Goal: Information Seeking & Learning: Learn about a topic

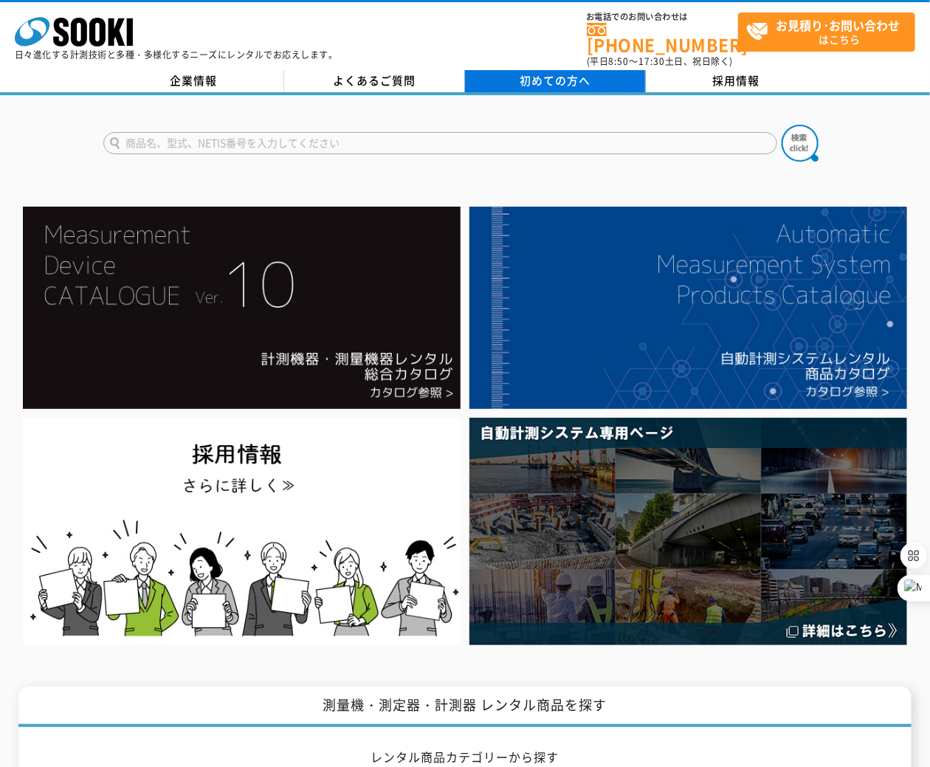
click at [539, 72] on span "初めての方へ" at bounding box center [555, 80] width 71 height 16
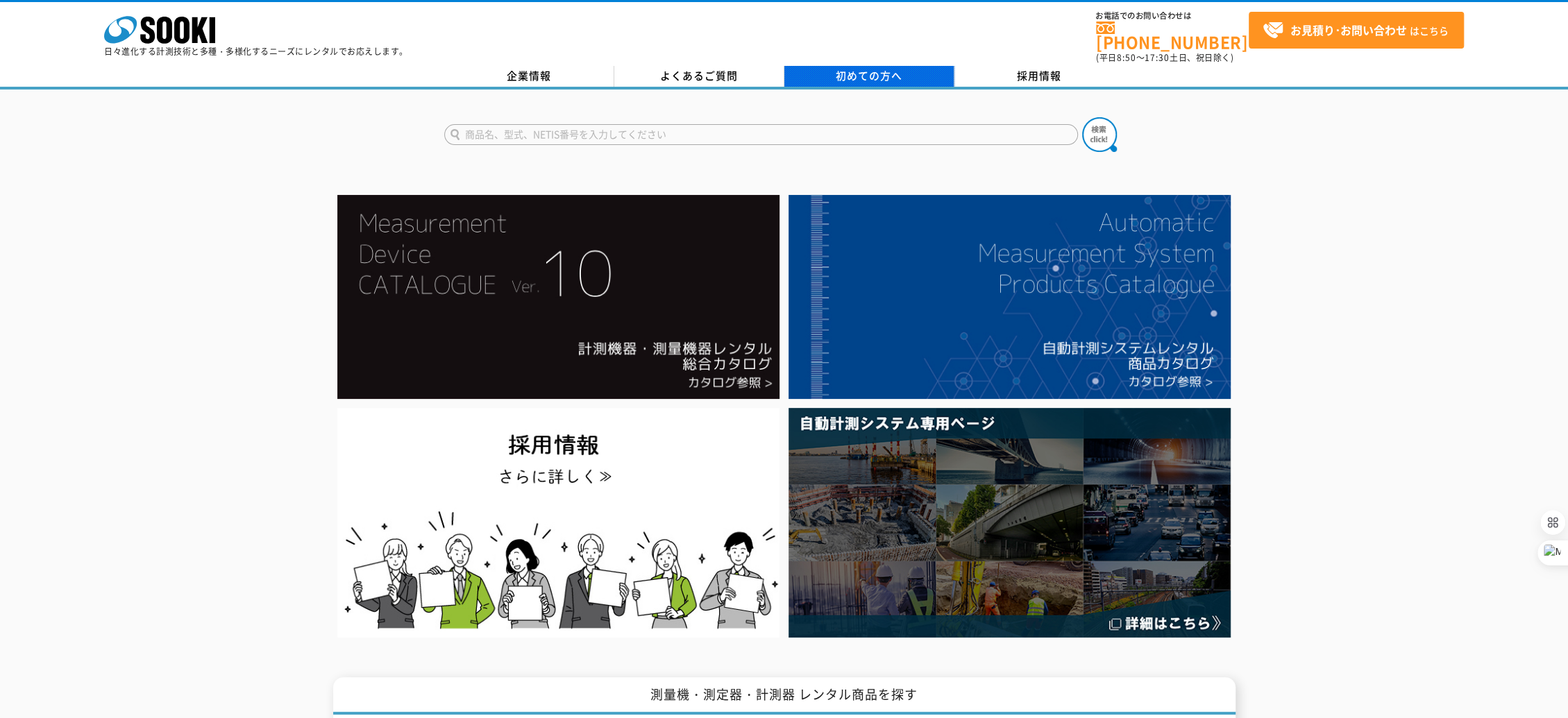
click at [873, 73] on link "初めての方へ" at bounding box center [869, 76] width 170 height 21
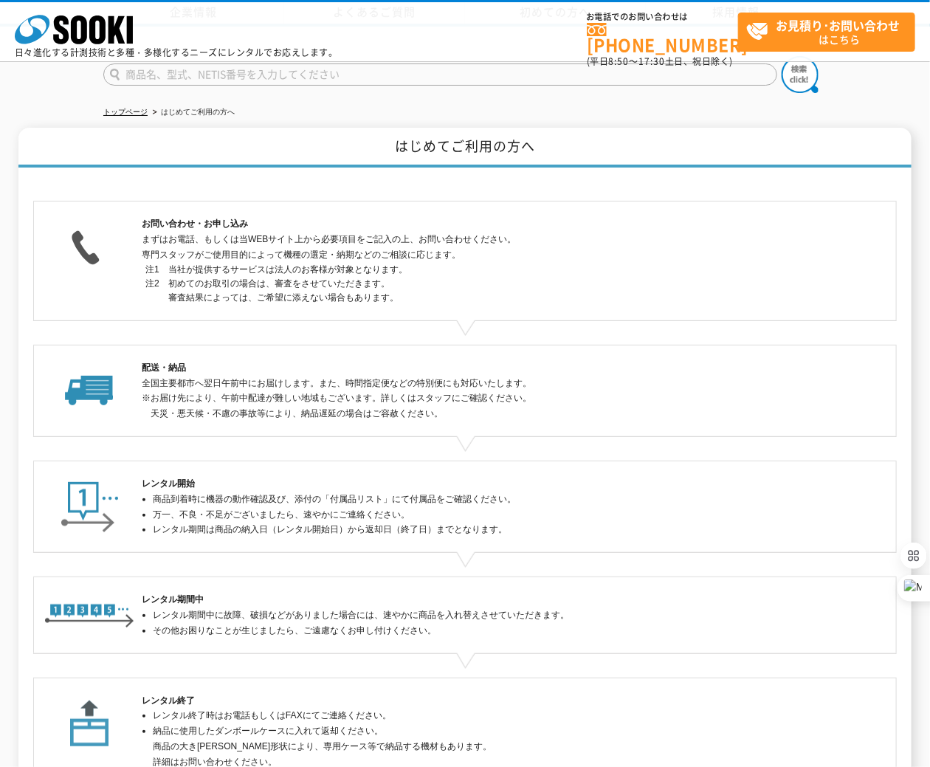
scroll to position [209, 0]
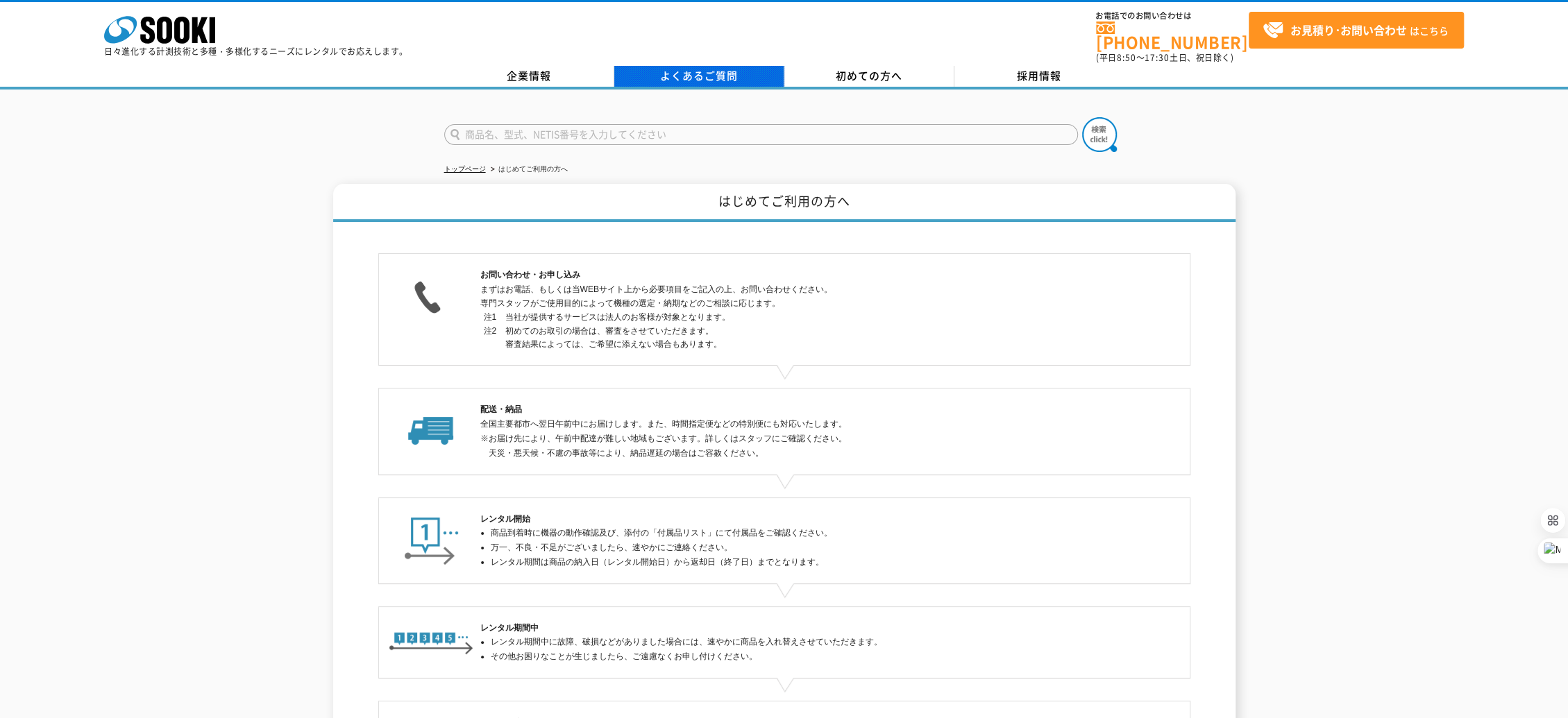
click at [648, 66] on link "よくあるご質問" at bounding box center [698, 76] width 170 height 21
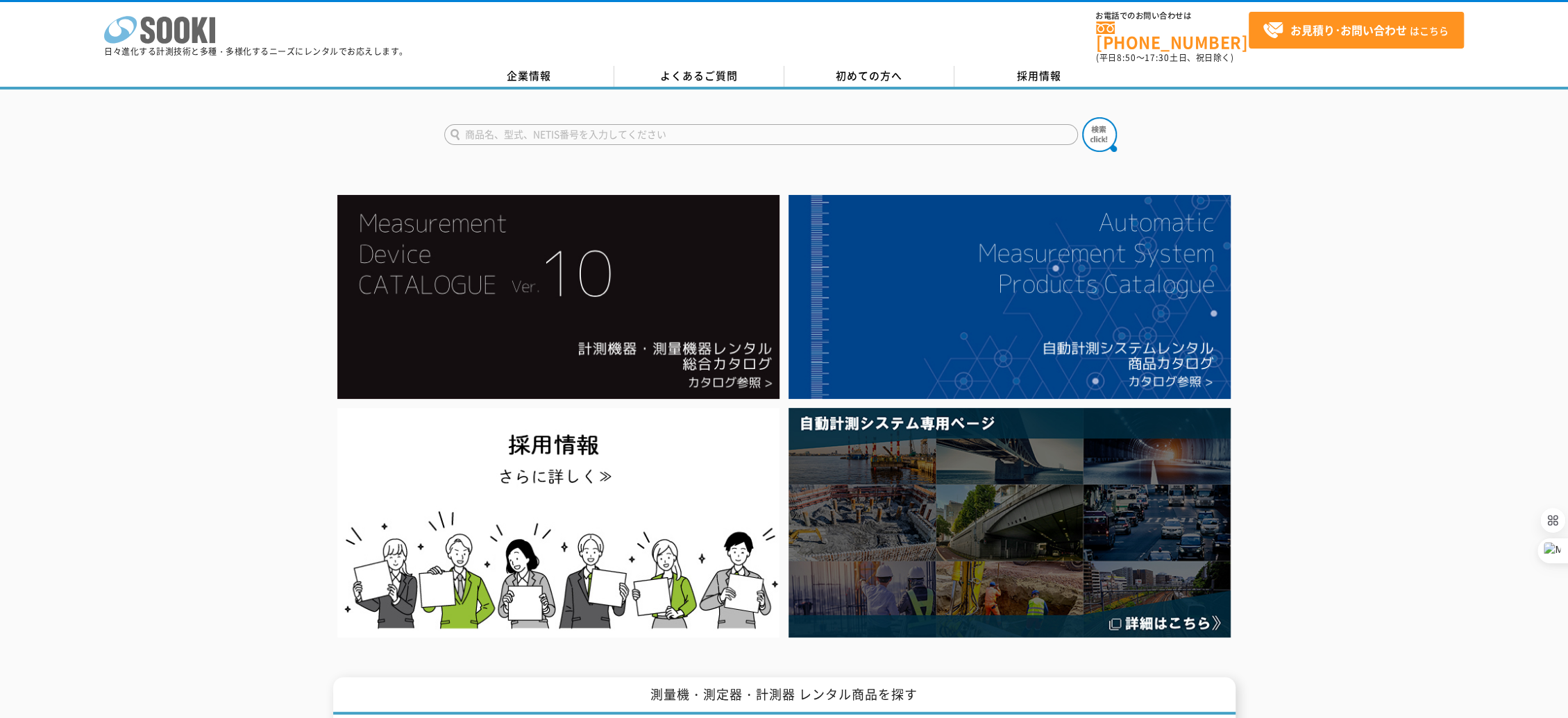
click at [161, 30] on icon at bounding box center [165, 30] width 15 height 27
click at [691, 75] on link "よくあるご質問" at bounding box center [698, 76] width 170 height 21
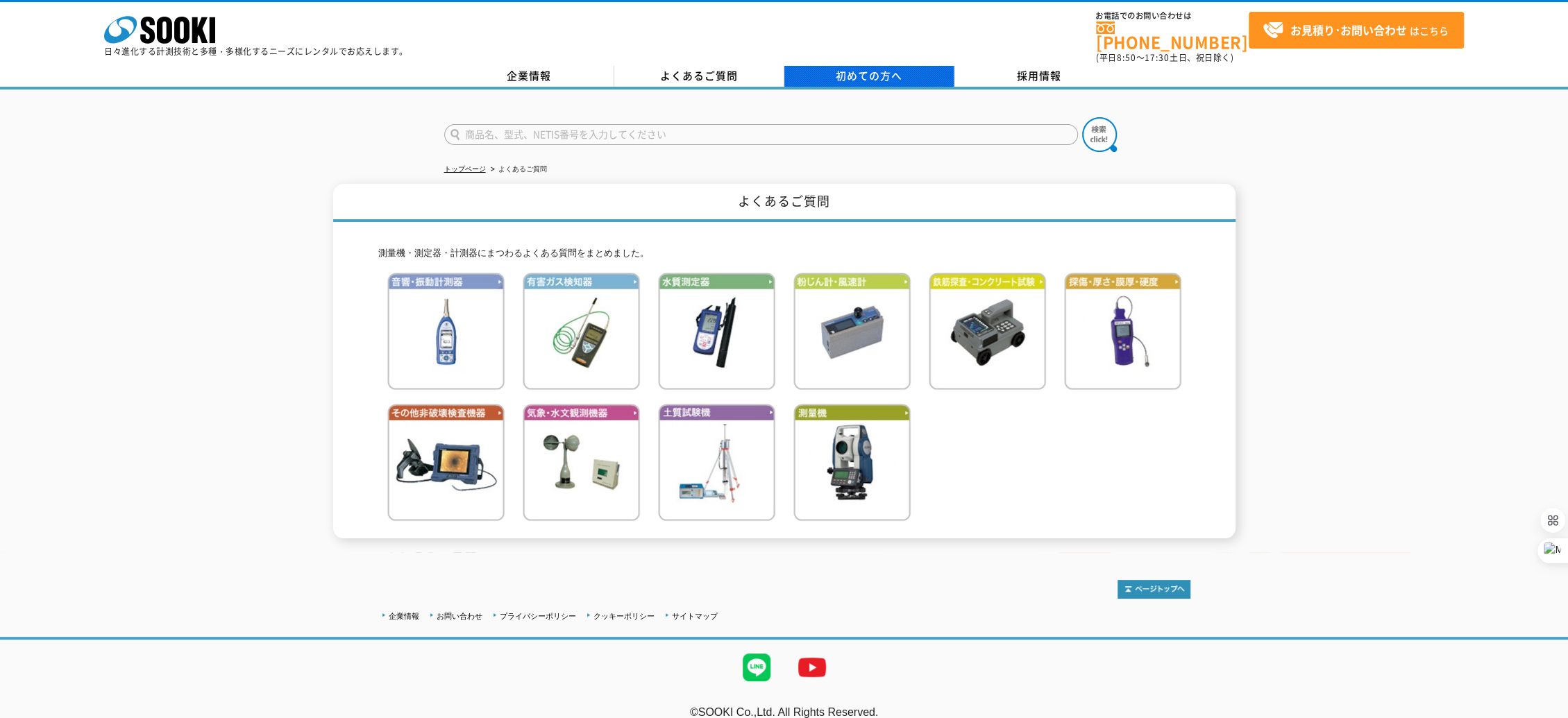
click at [839, 68] on span "初めての方へ" at bounding box center [869, 75] width 67 height 15
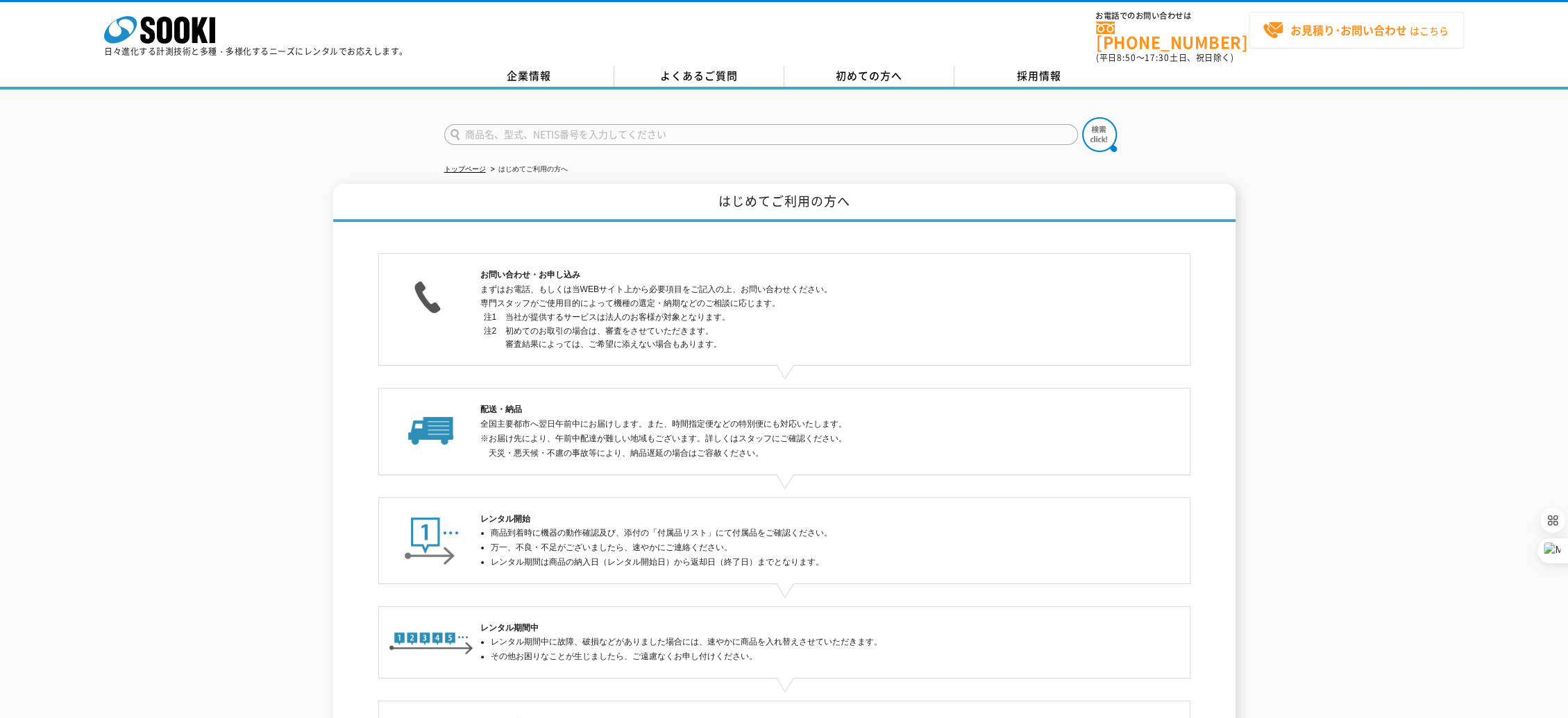
click at [1309, 35] on strong "お見積り･お問い合わせ" at bounding box center [1348, 30] width 117 height 17
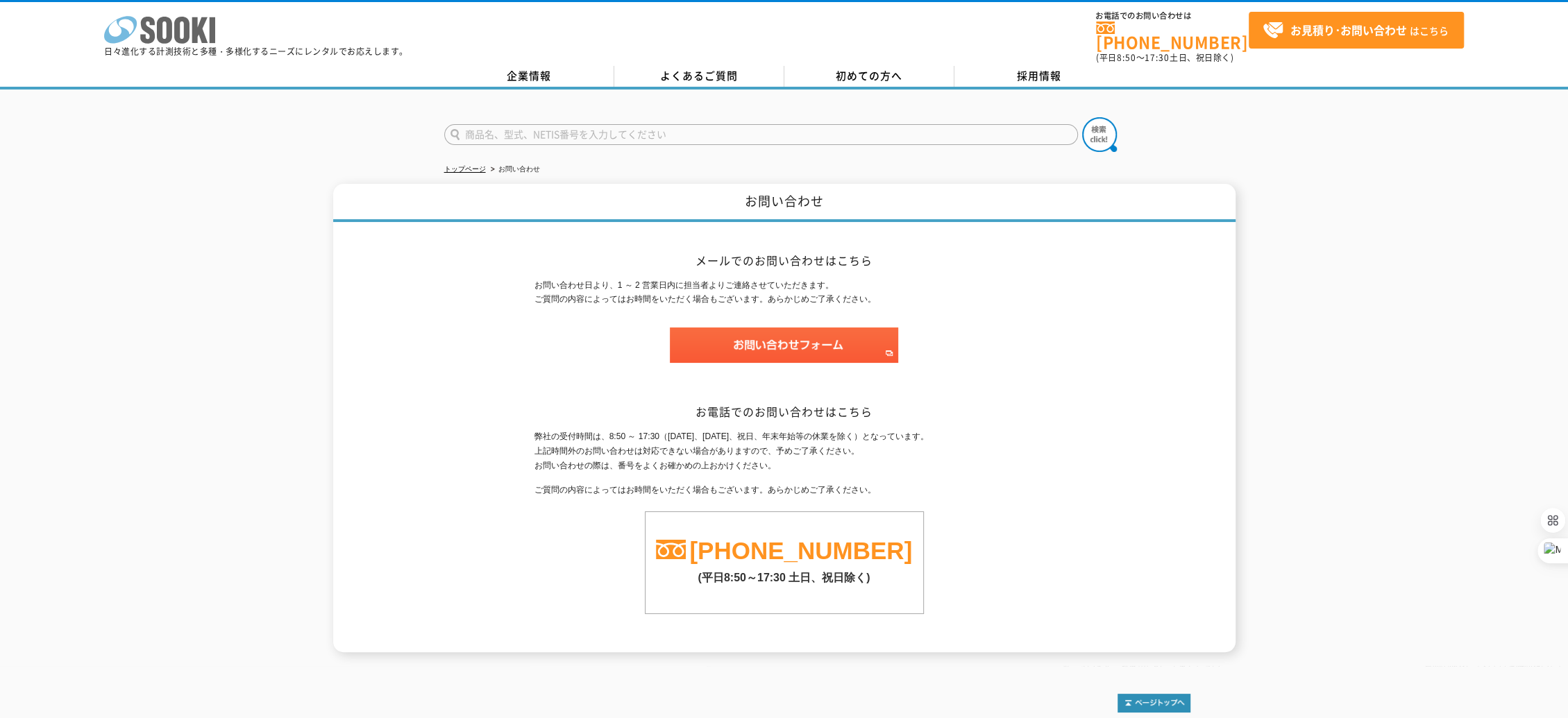
click at [205, 32] on icon "株式会社 ソーキ" at bounding box center [160, 30] width 111 height 28
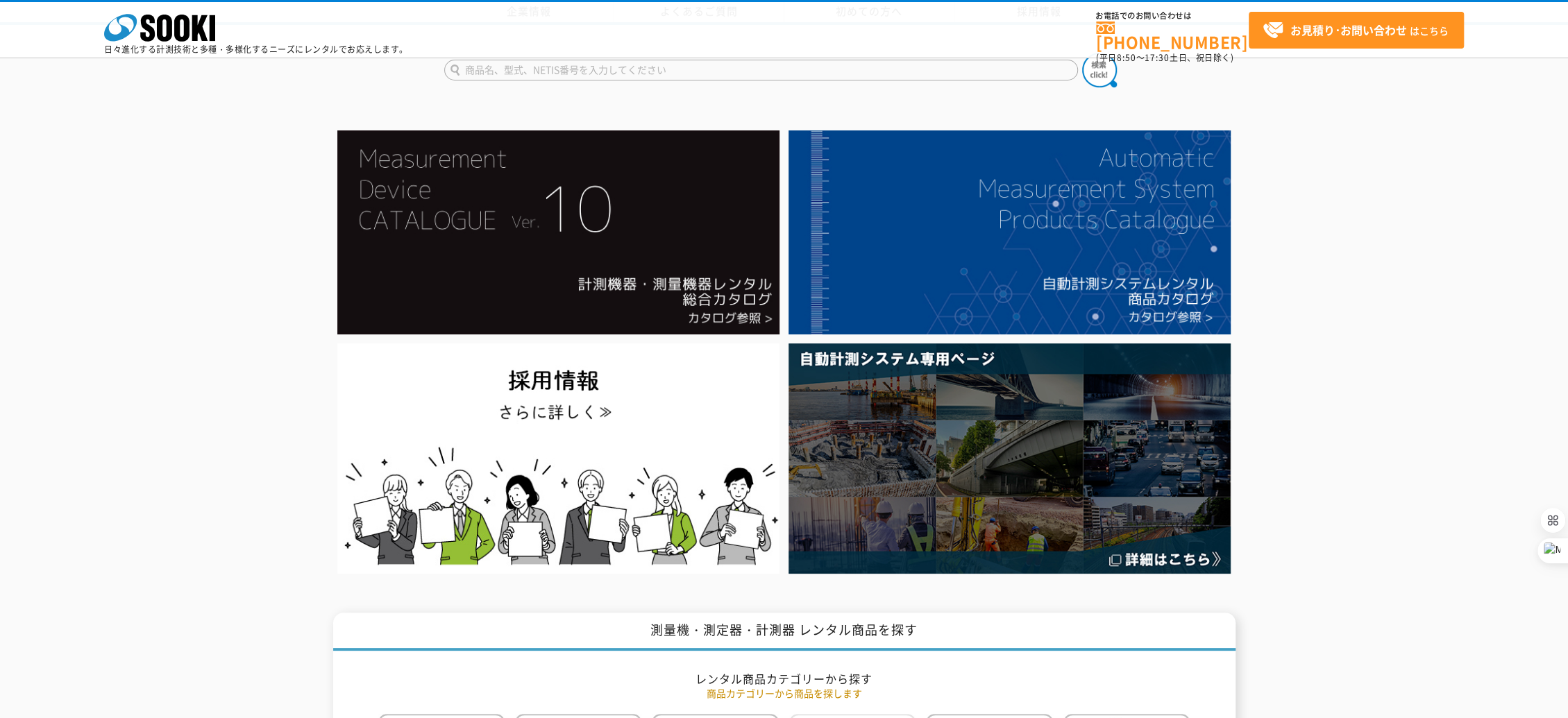
scroll to position [411, 0]
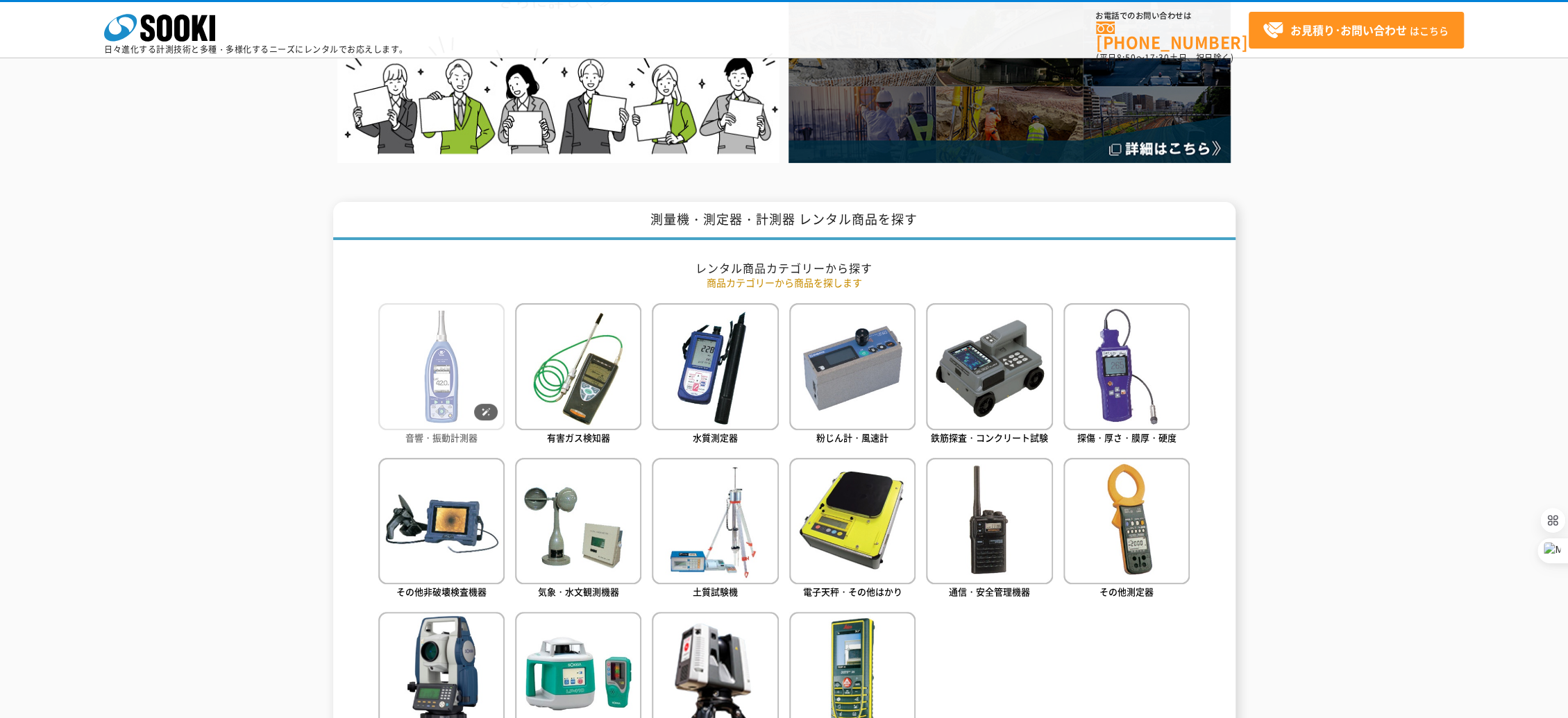
click at [465, 373] on img at bounding box center [441, 367] width 126 height 126
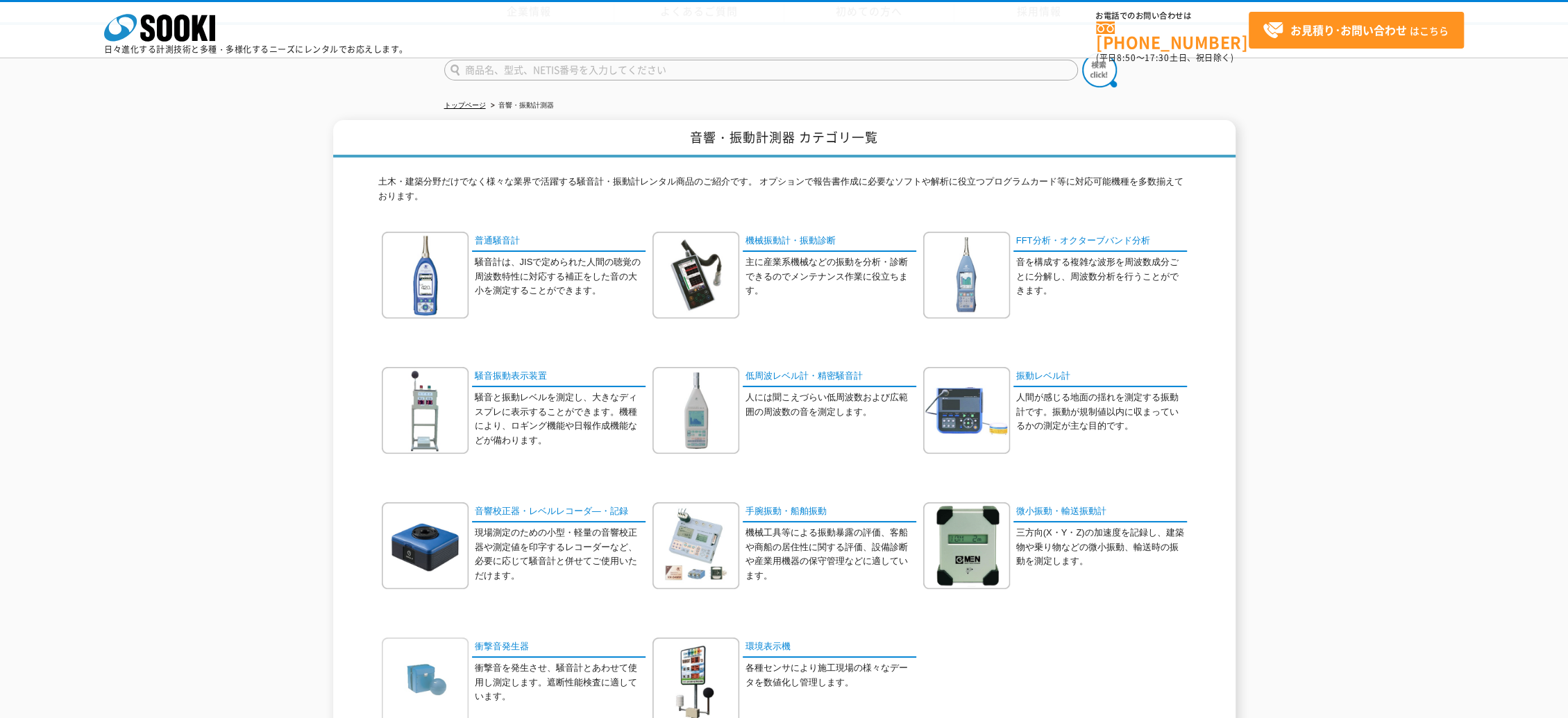
scroll to position [261, 0]
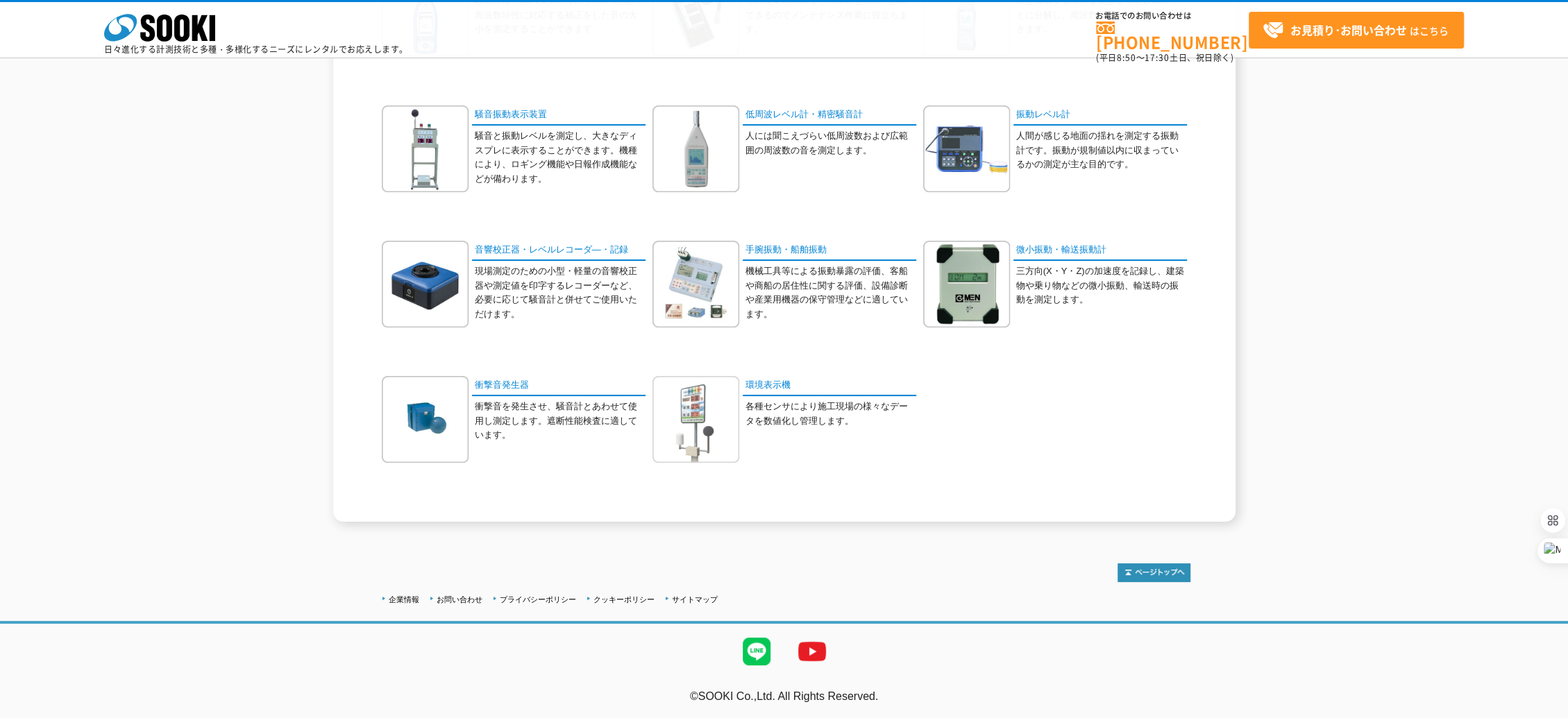
click at [693, 401] on img at bounding box center [696, 419] width 86 height 86
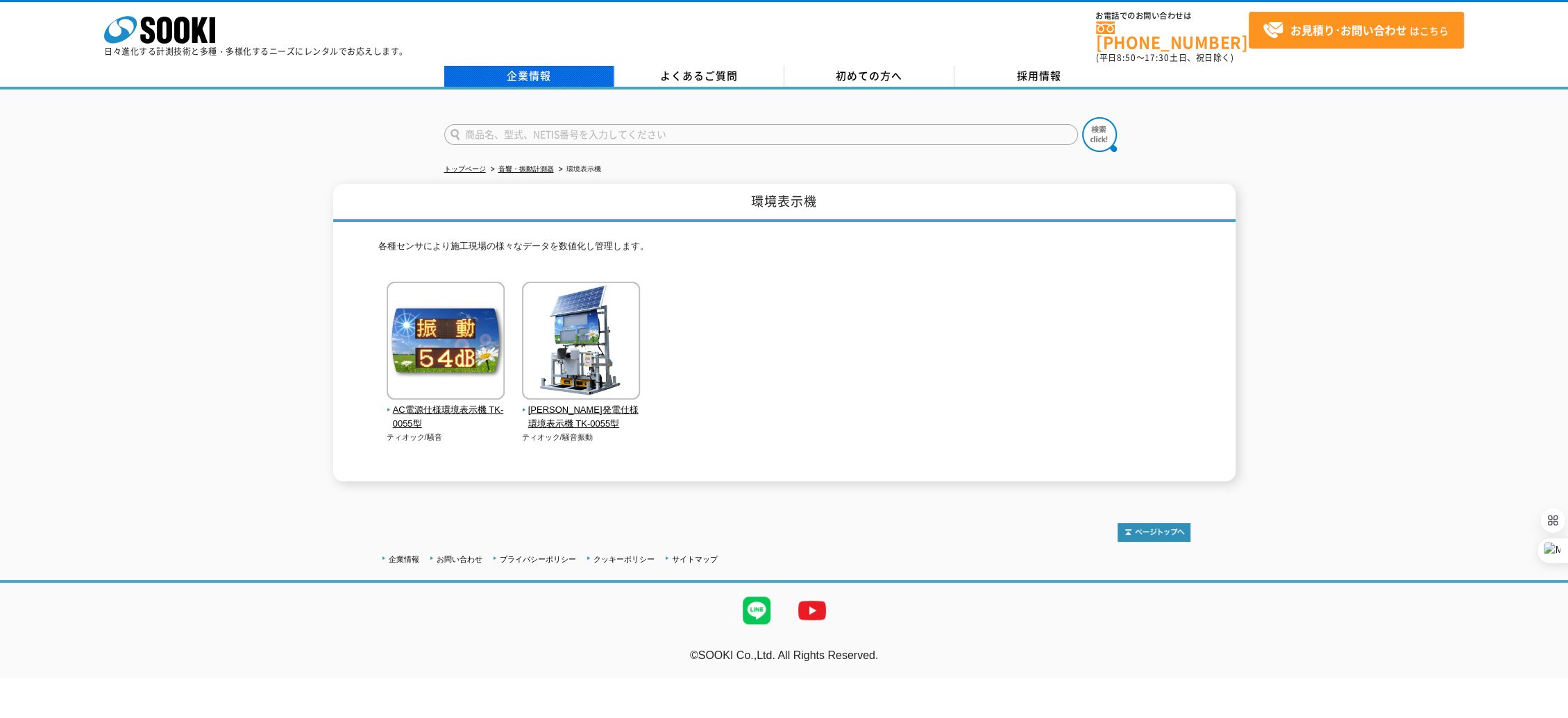
click at [541, 70] on link "企業情報" at bounding box center [528, 76] width 170 height 21
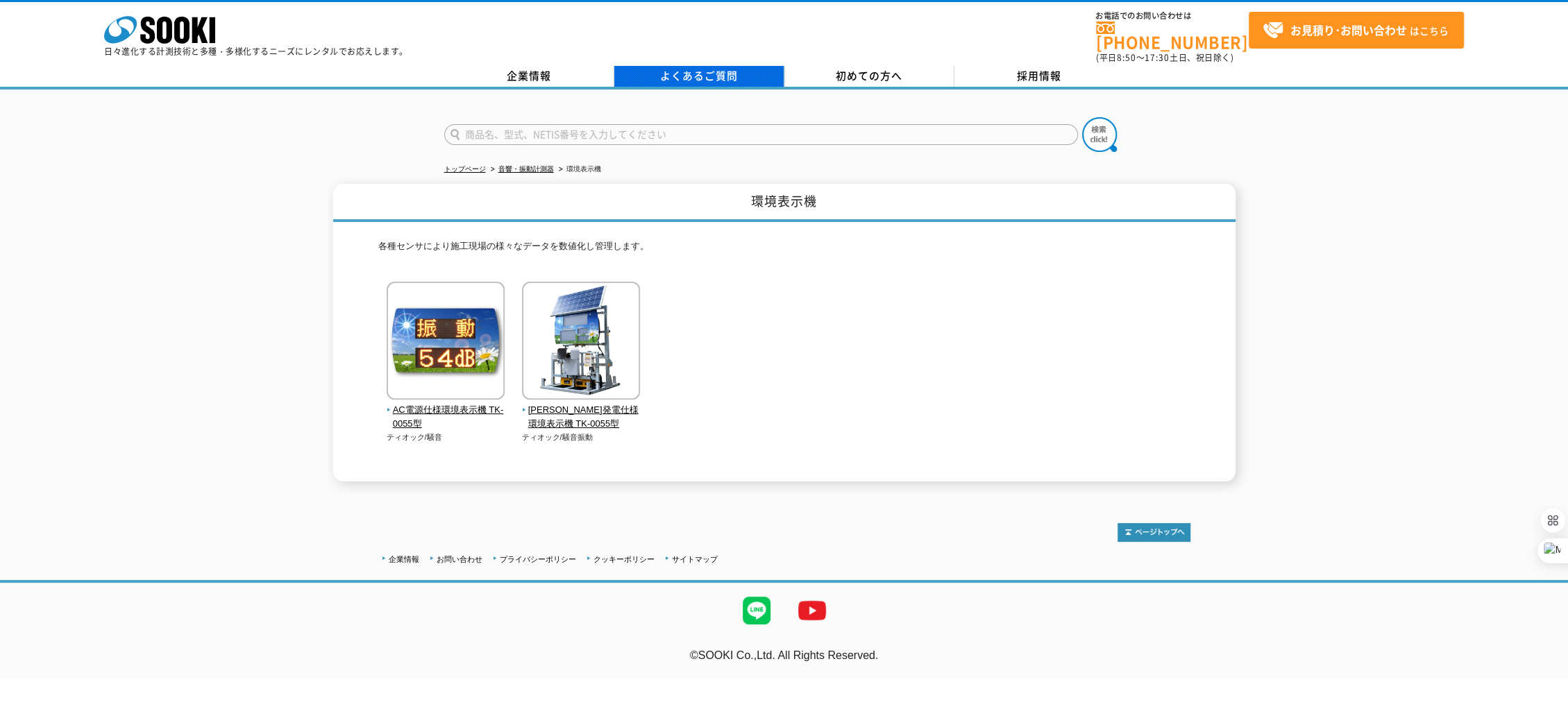
click at [713, 66] on link "よくあるご質問" at bounding box center [698, 76] width 170 height 21
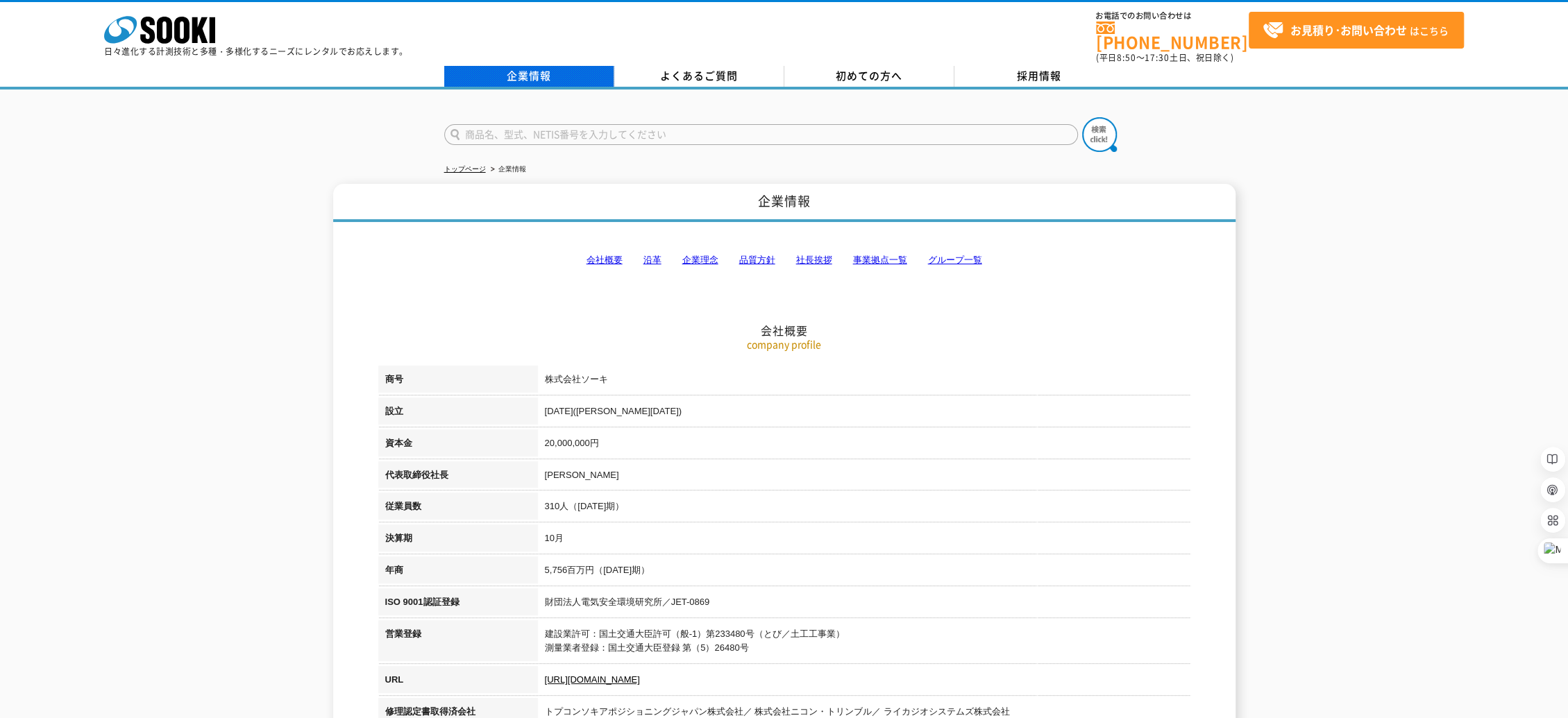
click at [534, 71] on link "企業情報" at bounding box center [528, 76] width 170 height 21
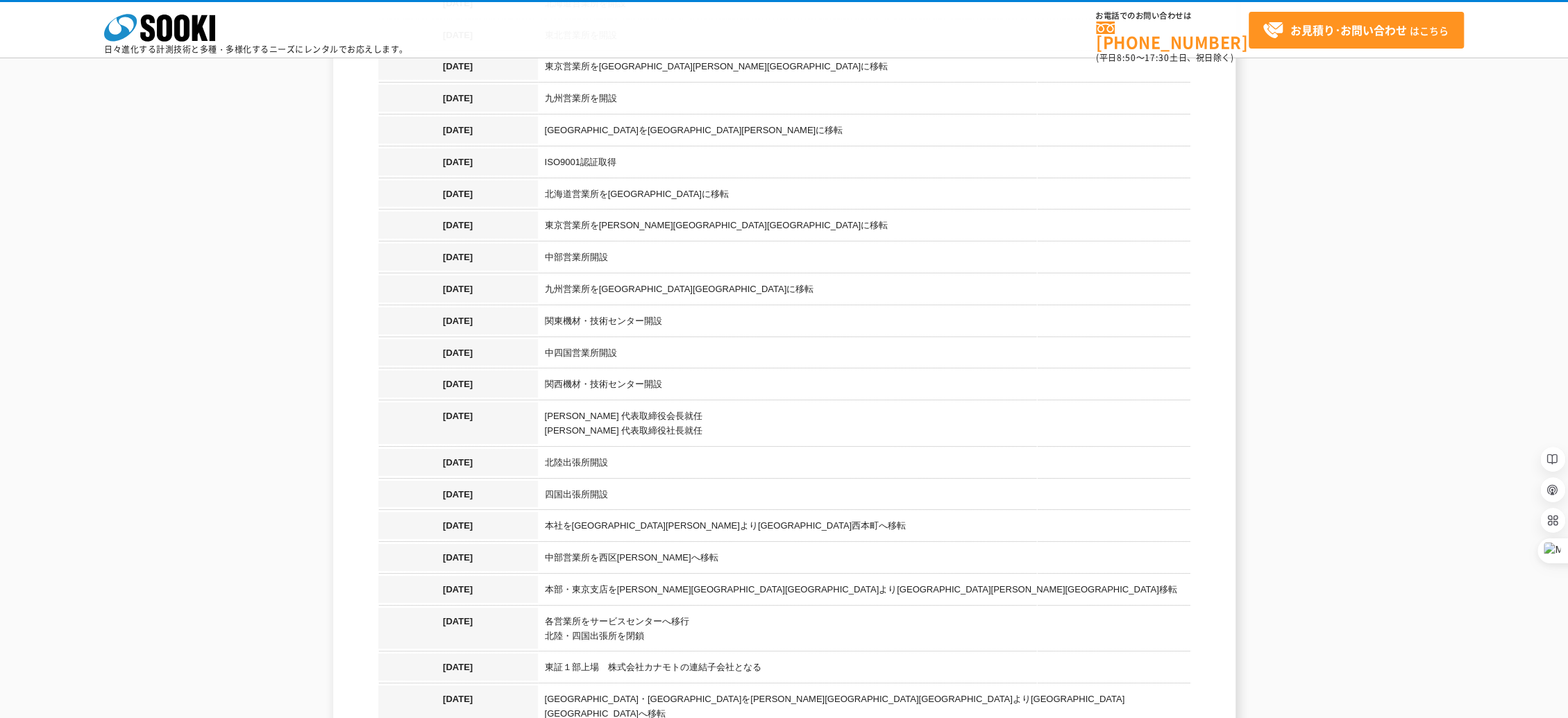
scroll to position [801, 0]
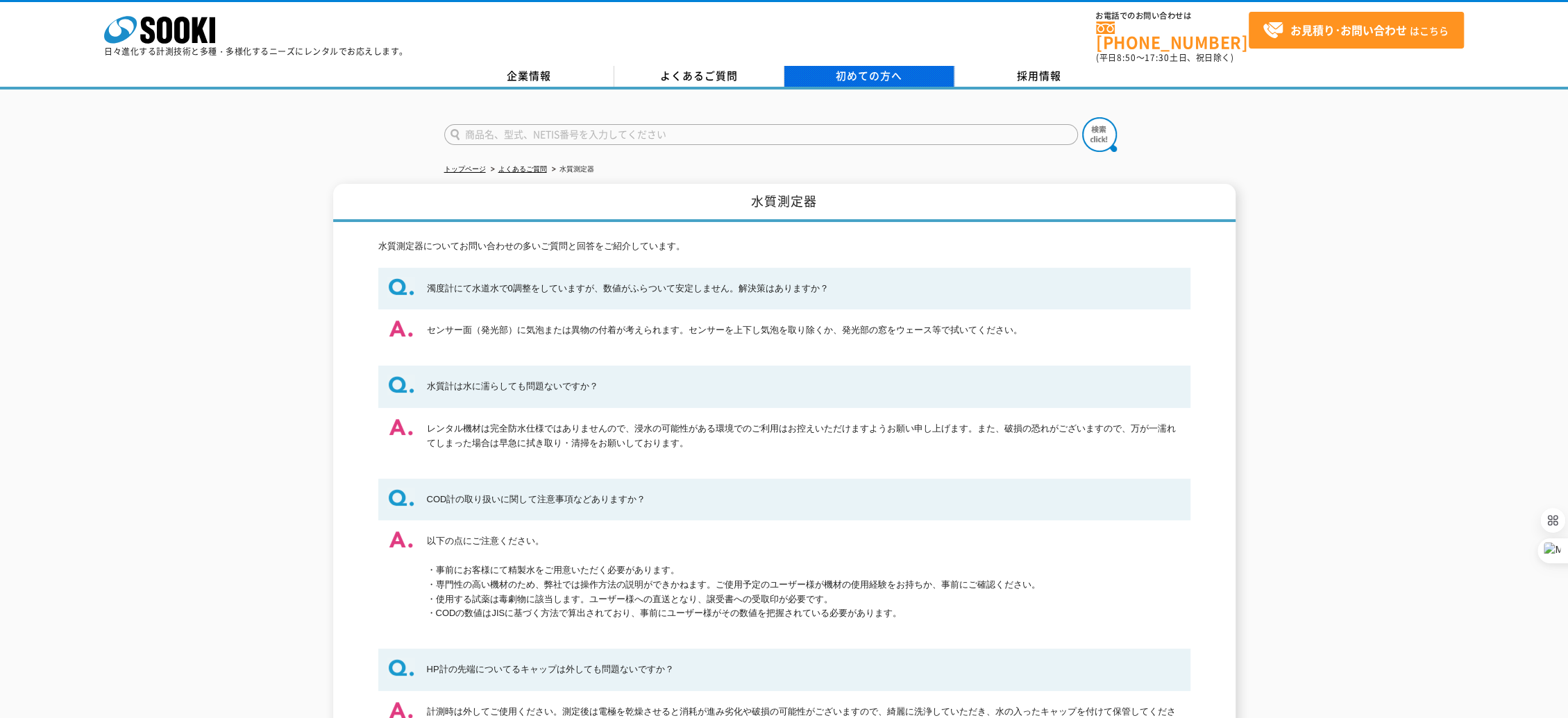
click at [839, 75] on link "初めての方へ" at bounding box center [869, 76] width 170 height 21
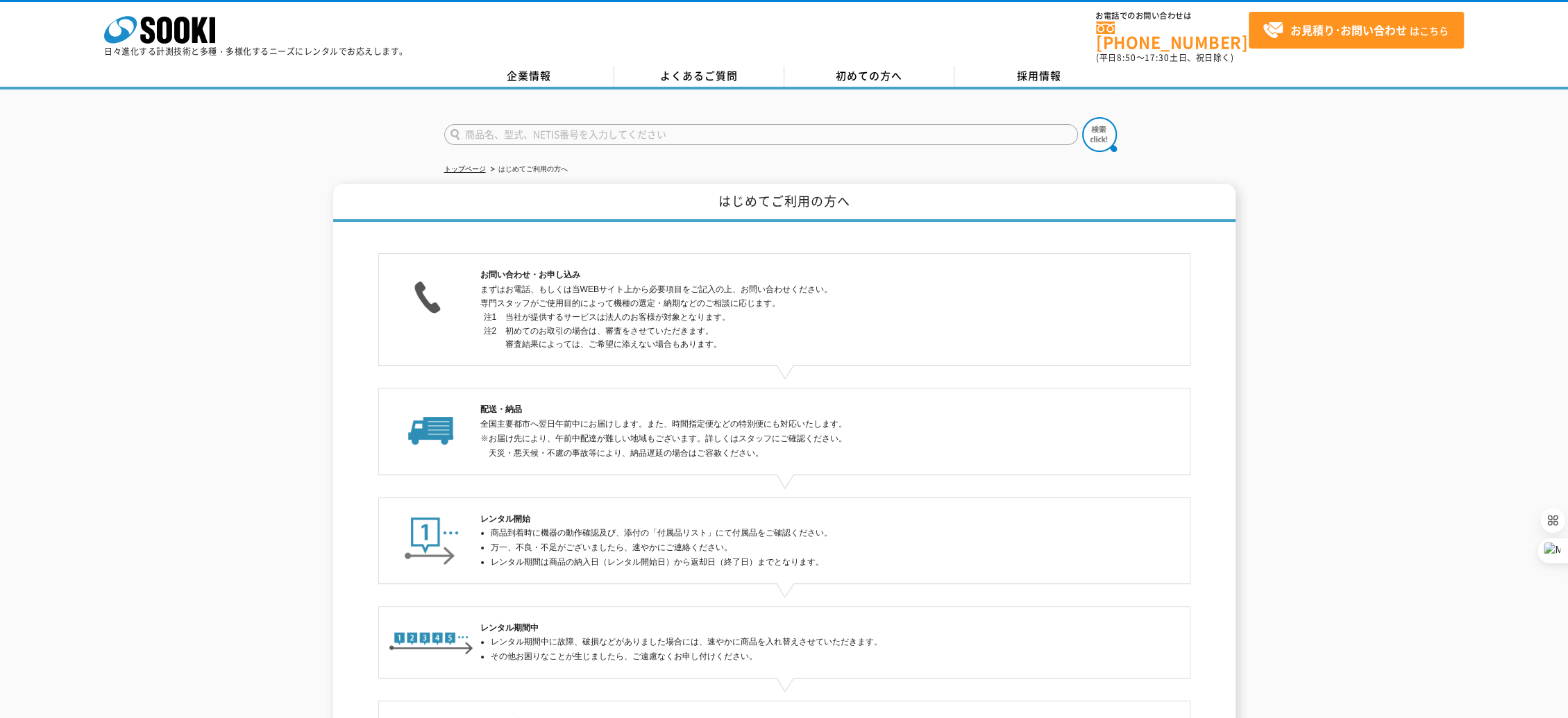
scroll to position [200, 0]
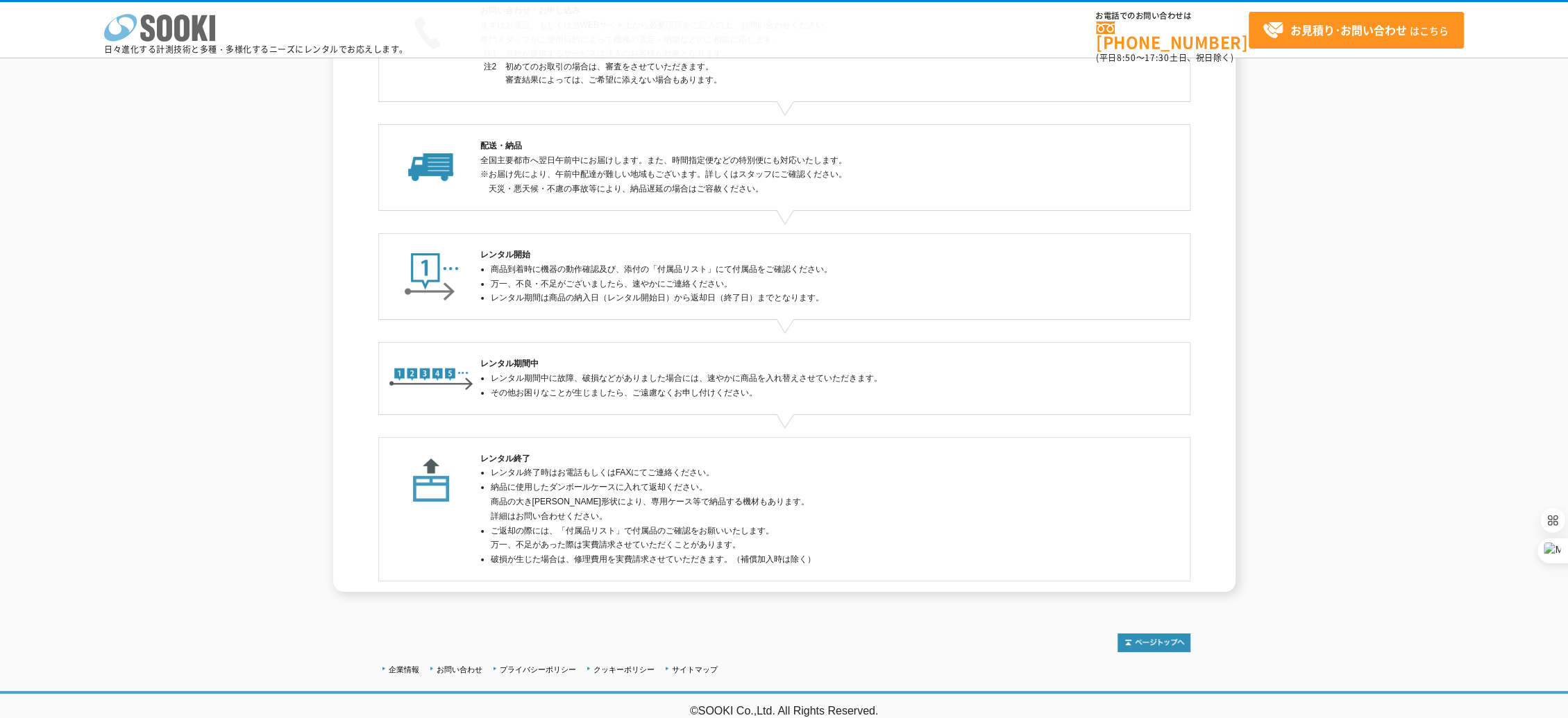
click at [177, 22] on icon at bounding box center [181, 28] width 15 height 27
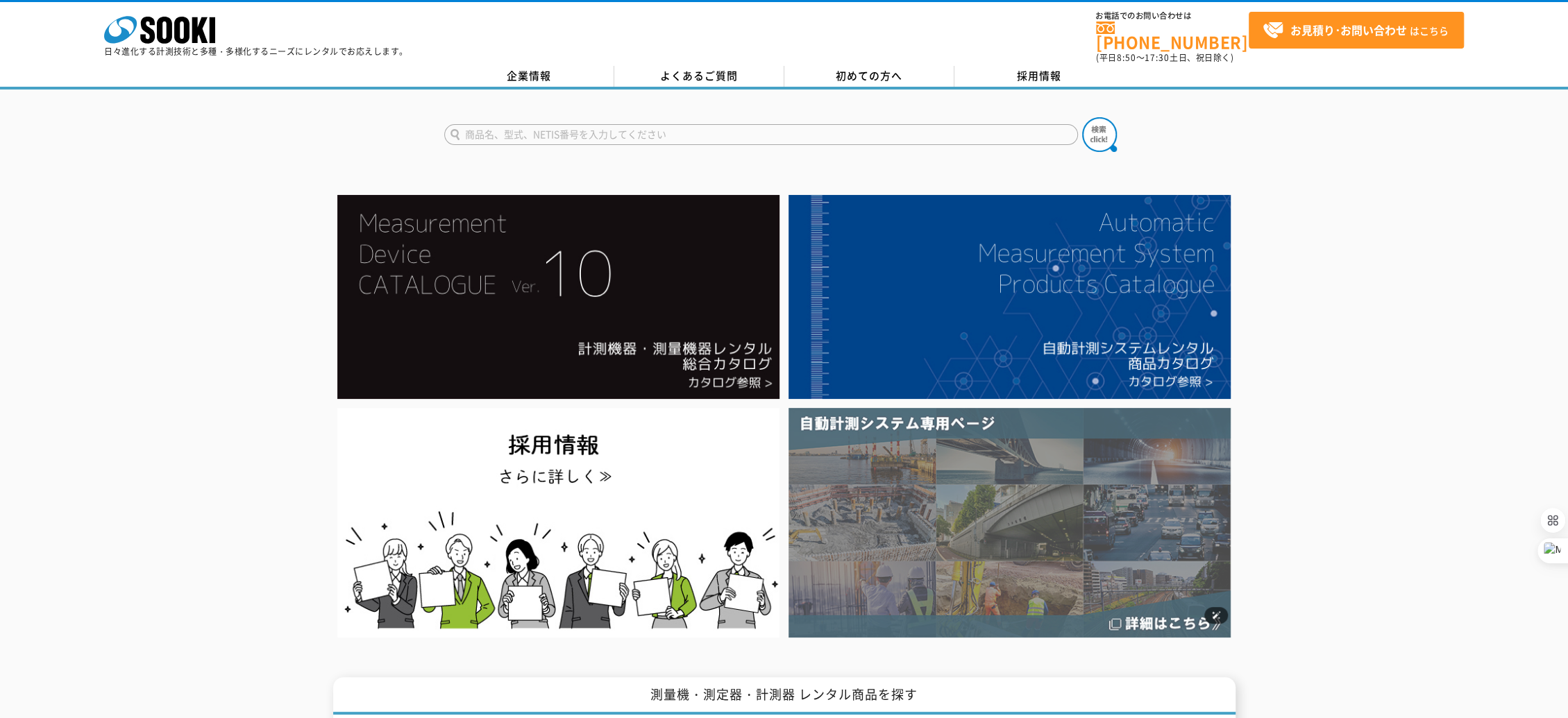
click at [946, 487] on img at bounding box center [1010, 523] width 442 height 229
